Goal: Find specific page/section: Find specific page/section

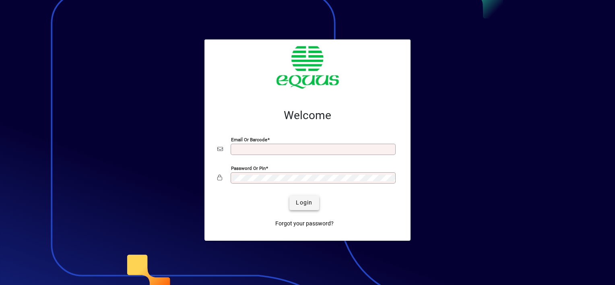
type input "**********"
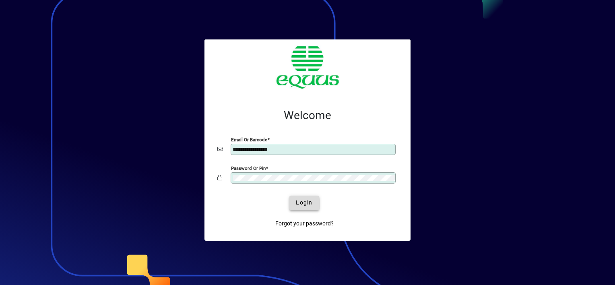
click at [300, 202] on span "Login" at bounding box center [304, 202] width 16 height 8
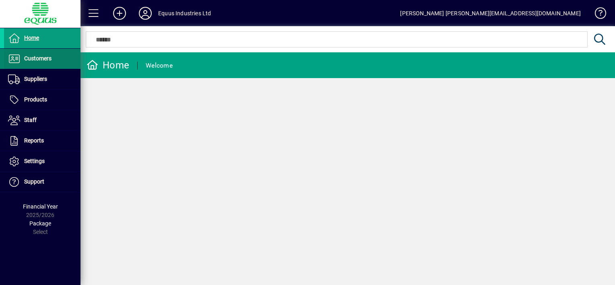
click at [49, 59] on span "Customers" at bounding box center [37, 58] width 27 height 6
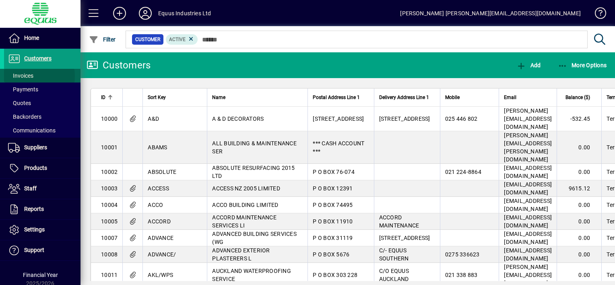
click at [31, 76] on span "Invoices" at bounding box center [20, 75] width 25 height 6
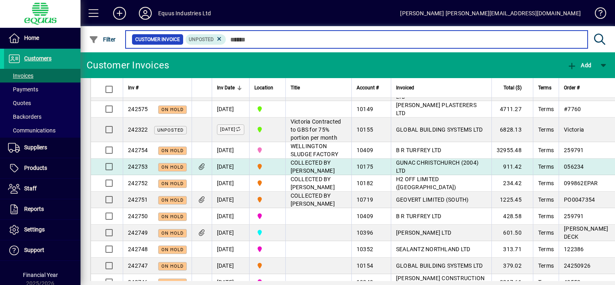
scroll to position [80, 0]
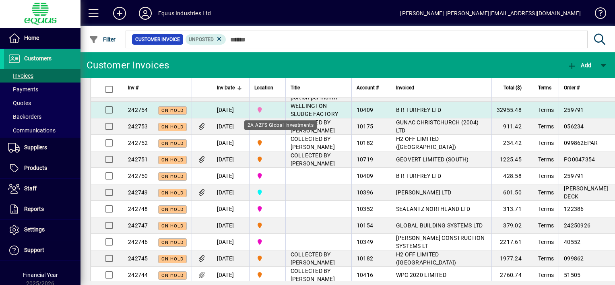
click at [277, 114] on span "2A AZI''S Global Investments" at bounding box center [267, 109] width 26 height 9
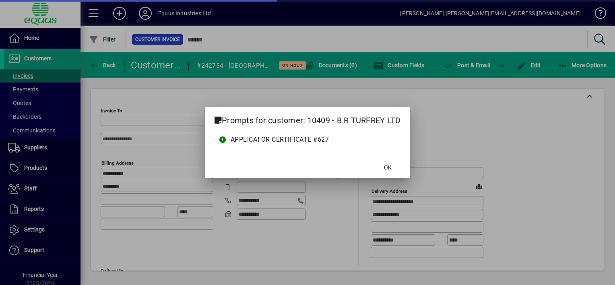
type input "**********"
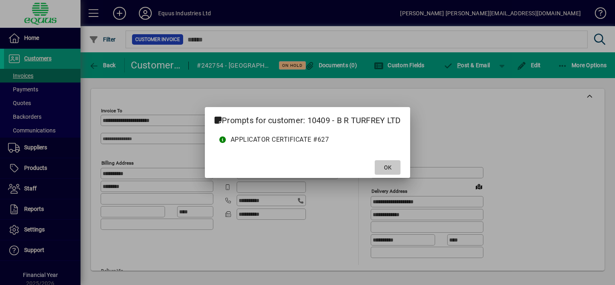
click at [385, 169] on span "OK" at bounding box center [388, 167] width 8 height 8
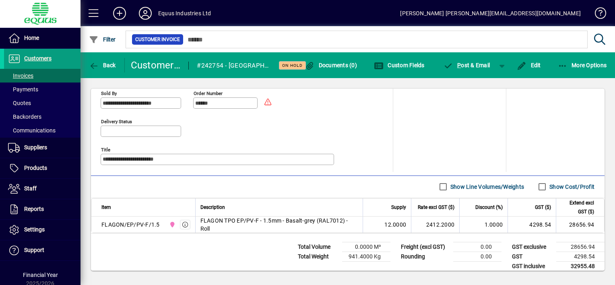
scroll to position [372, 0]
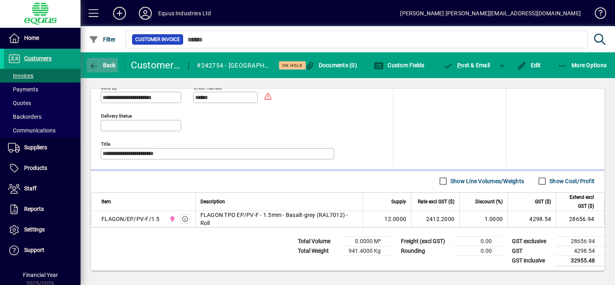
click at [93, 62] on icon "button" at bounding box center [94, 66] width 10 height 8
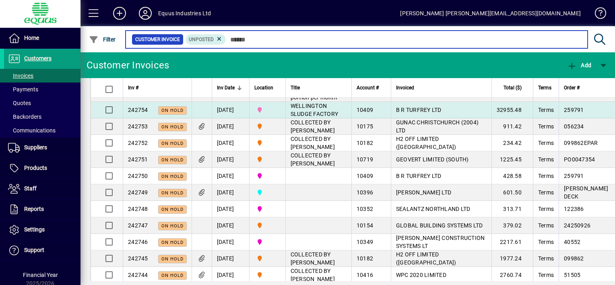
scroll to position [121, 0]
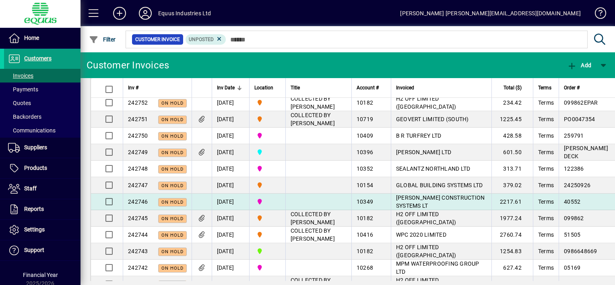
click at [321, 210] on td at bounding box center [318, 202] width 66 height 16
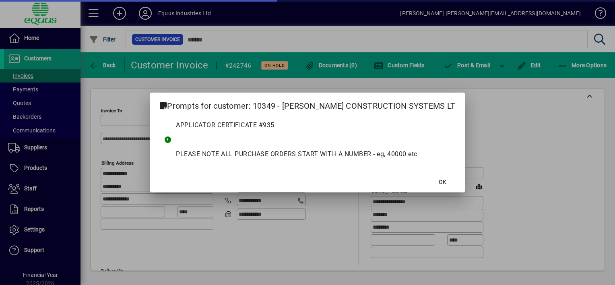
type input "**********"
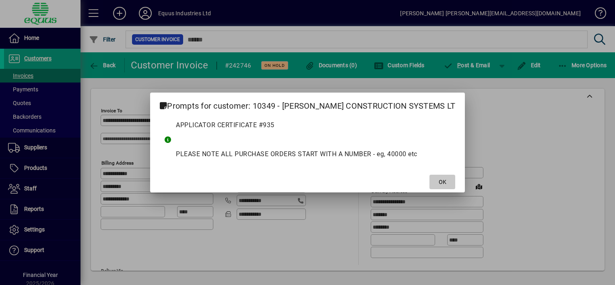
click at [439, 182] on span "OK" at bounding box center [443, 182] width 8 height 8
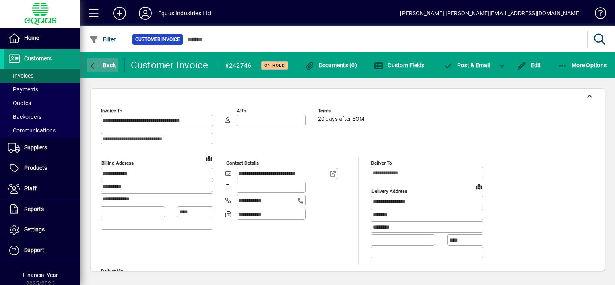
click at [93, 65] on icon "button" at bounding box center [94, 66] width 10 height 8
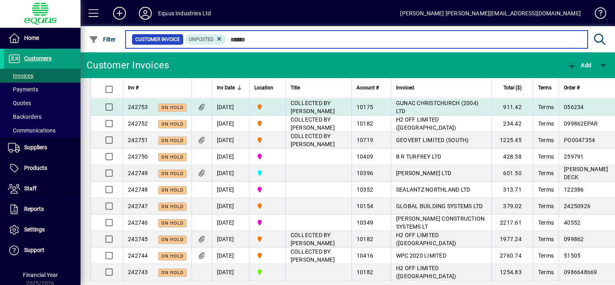
scroll to position [121, 0]
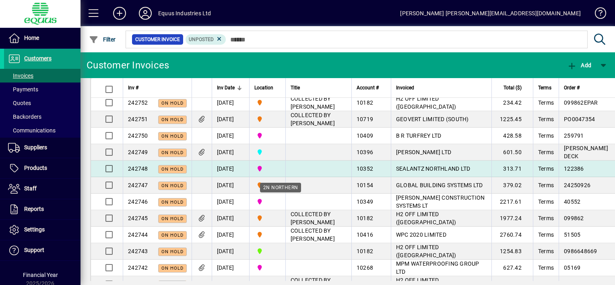
click at [280, 173] on span "2N NORTHERN" at bounding box center [267, 168] width 26 height 9
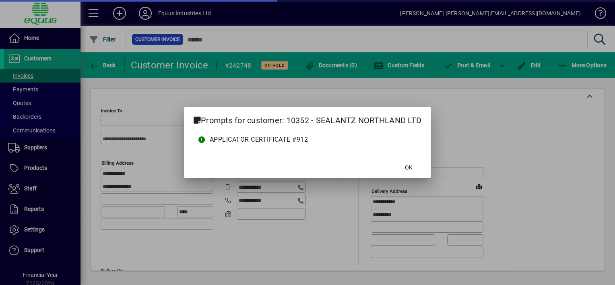
type input "**********"
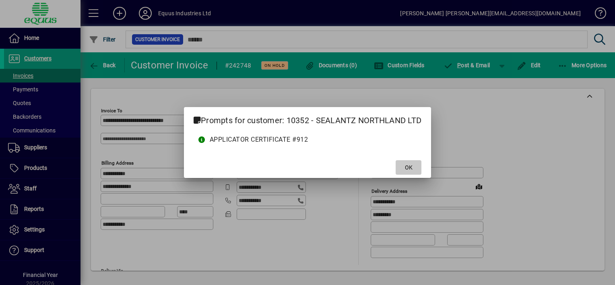
click at [412, 168] on span "OK" at bounding box center [409, 167] width 8 height 8
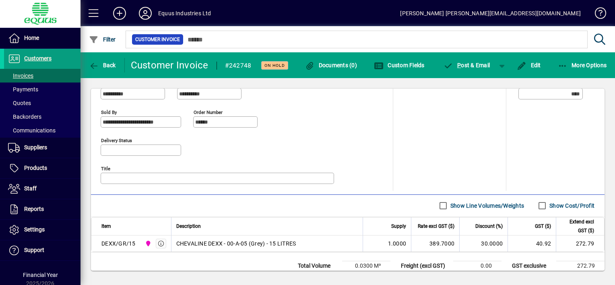
scroll to position [362, 0]
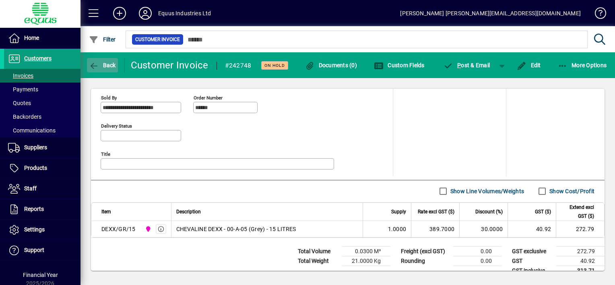
click at [92, 63] on icon "button" at bounding box center [94, 66] width 10 height 8
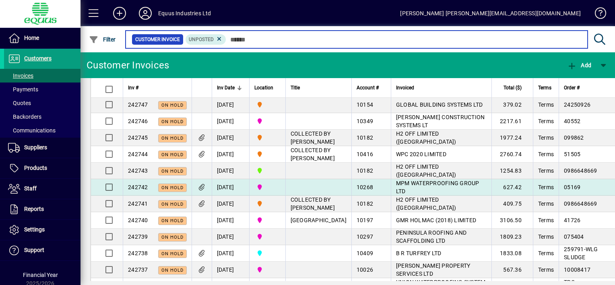
scroll to position [241, 0]
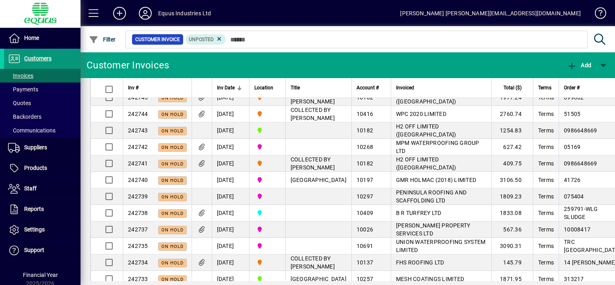
click at [31, 55] on span "Customers" at bounding box center [37, 58] width 27 height 6
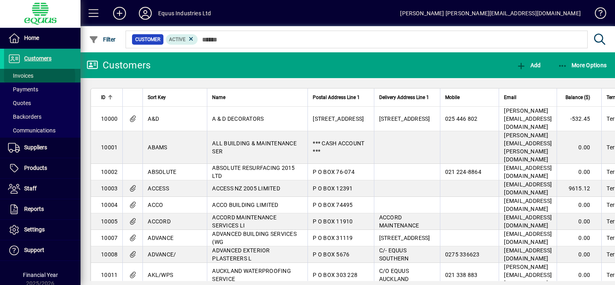
click at [35, 76] on span at bounding box center [42, 75] width 76 height 19
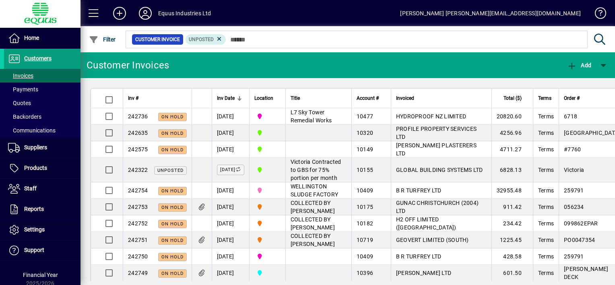
click at [144, 15] on icon at bounding box center [145, 13] width 16 height 13
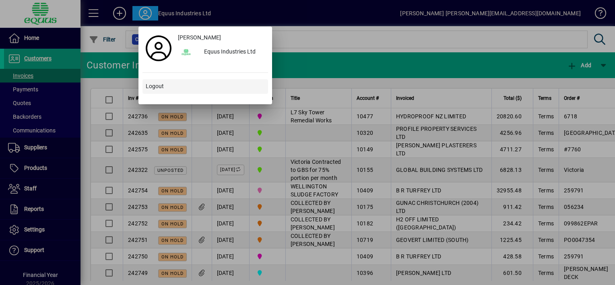
click at [154, 84] on span "Logout" at bounding box center [155, 86] width 18 height 8
